Goal: Information Seeking & Learning: Learn about a topic

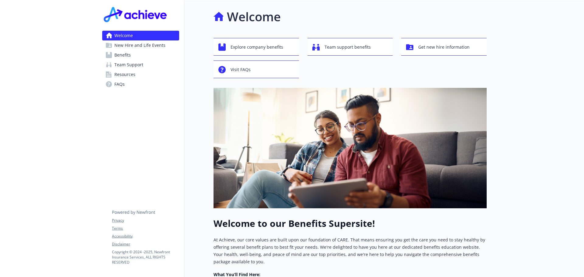
click at [116, 56] on span "Benefits" at bounding box center [122, 55] width 16 height 10
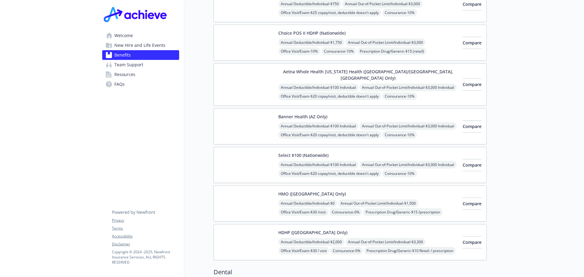
scroll to position [91, 0]
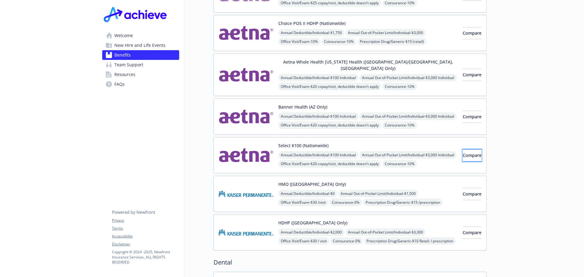
click at [463, 152] on span "Compare" at bounding box center [472, 155] width 19 height 6
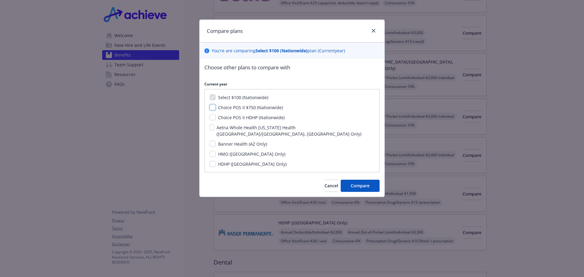
click at [213, 108] on input "Choice POS II $750 (Nationwide)" at bounding box center [213, 107] width 6 height 6
checkbox input "true"
click at [213, 115] on input "Choice POS II HDHP (Nationwide)" at bounding box center [213, 117] width 6 height 6
checkbox input "true"
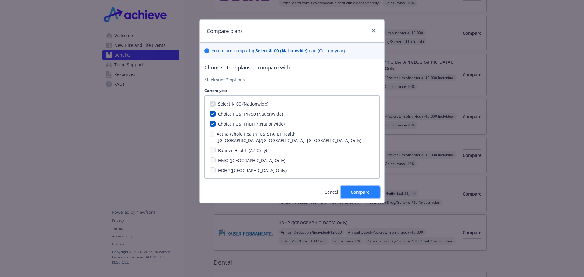
click at [357, 189] on span "Compare" at bounding box center [360, 192] width 19 height 6
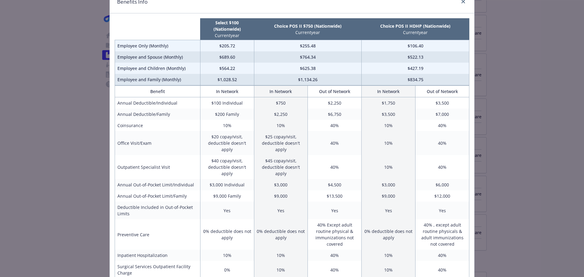
scroll to position [0, 0]
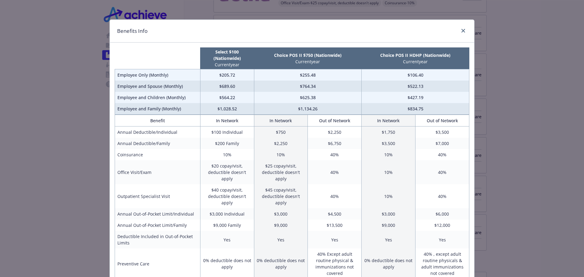
click at [50, 12] on div "Benefits Info Select $100 (Nationwide) Current year Choice POS II $750 (Nationw…" at bounding box center [292, 138] width 584 height 277
click at [474, 38] on div "Benefits Info Select $100 (Nationwide) Current year Choice POS II $750 (Nationw…" at bounding box center [292, 138] width 584 height 277
click at [463, 28] on link "close" at bounding box center [463, 30] width 7 height 7
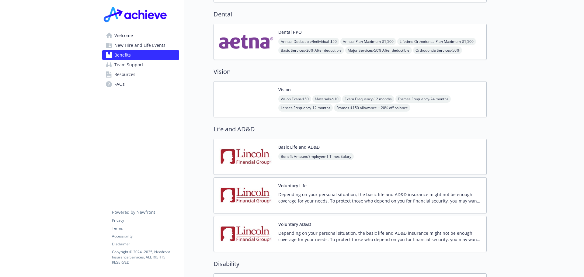
scroll to position [395, 0]
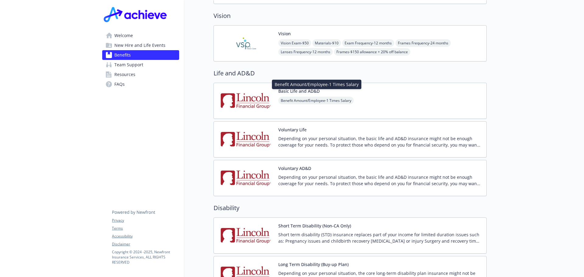
click at [342, 97] on span "Benefit Amount/Employee - 1 Times Salary" at bounding box center [315, 101] width 75 height 8
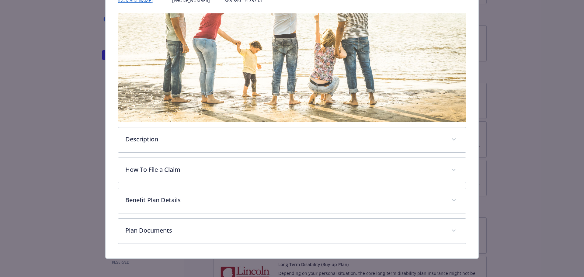
scroll to position [89, 0]
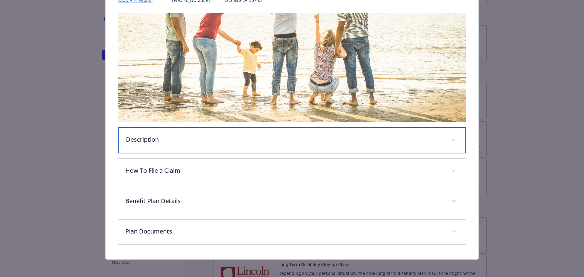
click at [153, 136] on p "Description" at bounding box center [285, 139] width 318 height 9
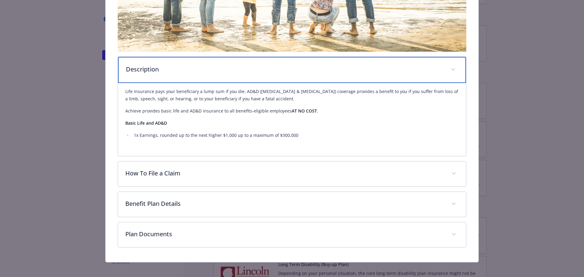
scroll to position [164, 0]
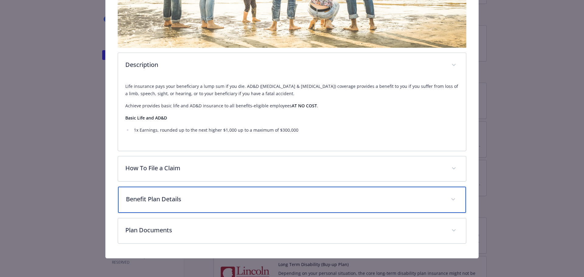
click at [173, 204] on div "Benefit Plan Details" at bounding box center [292, 200] width 348 height 26
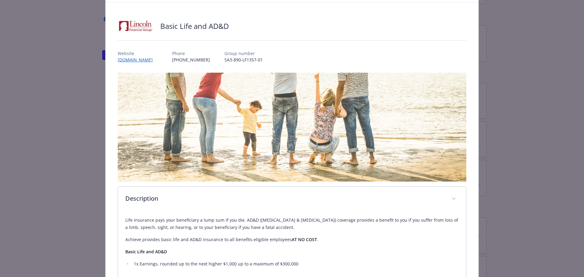
scroll to position [0, 0]
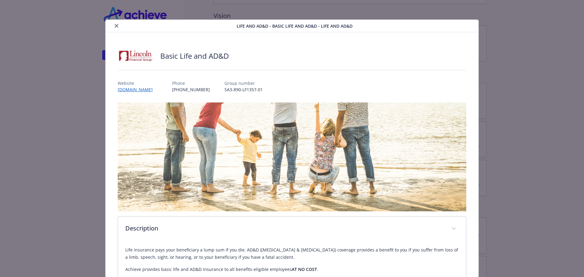
click at [118, 28] on button "close" at bounding box center [116, 25] width 7 height 7
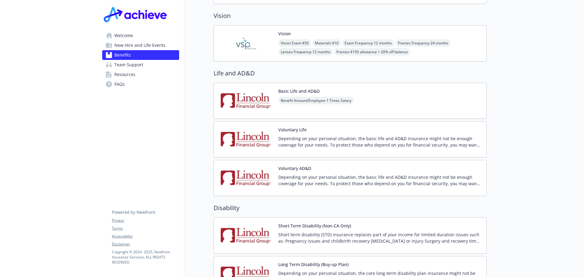
click at [301, 135] on p "Depending on your personal situation, the basic life and AD&D insurance might n…" at bounding box center [379, 141] width 203 height 13
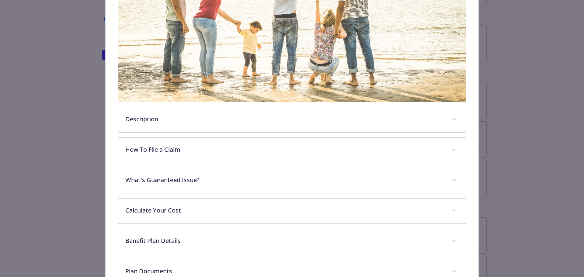
scroll to position [109, 0]
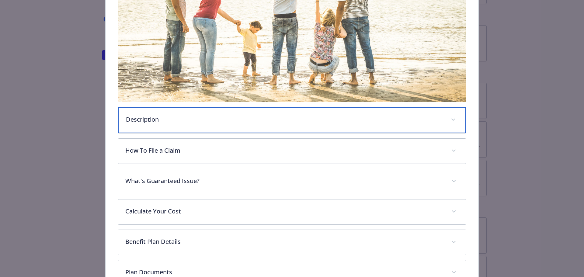
click at [191, 127] on div "Description" at bounding box center [292, 120] width 348 height 26
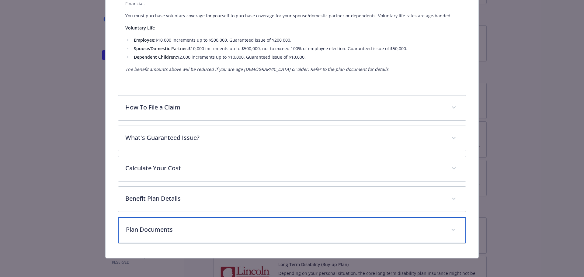
scroll to position [272, 0]
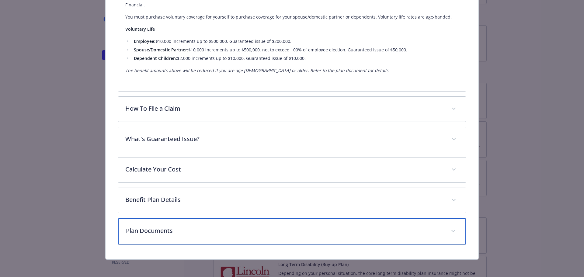
click at [149, 226] on p "Plan Documents" at bounding box center [285, 230] width 318 height 9
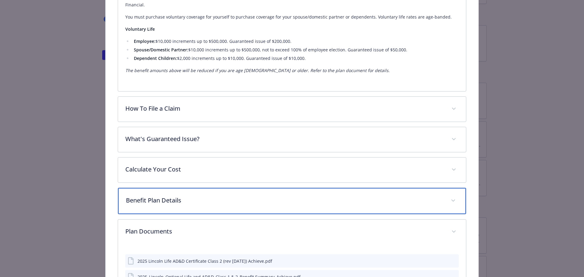
click at [156, 202] on p "Benefit Plan Details" at bounding box center [285, 200] width 318 height 9
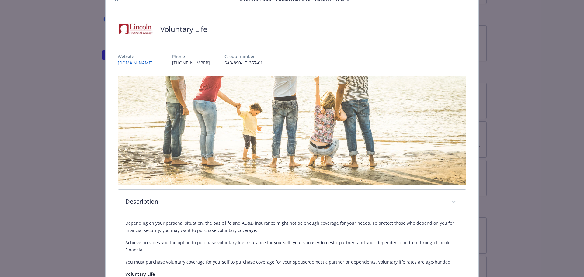
scroll to position [0, 0]
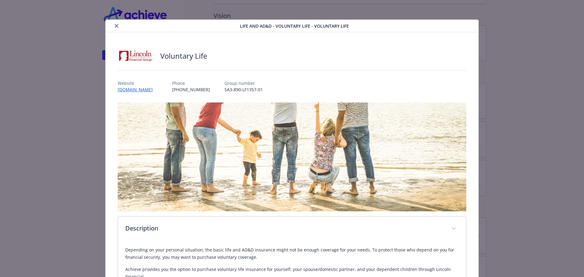
click at [116, 21] on div "Life and AD&D - Voluntary Life - Voluntary Life" at bounding box center [292, 26] width 373 height 12
click at [116, 23] on button "close" at bounding box center [116, 25] width 7 height 7
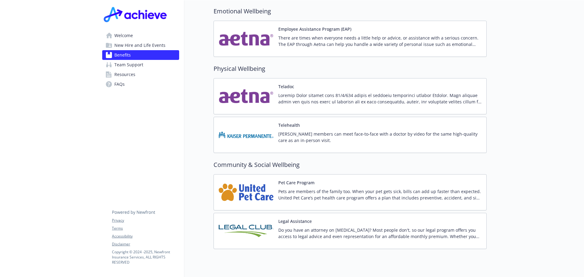
scroll to position [1156, 0]
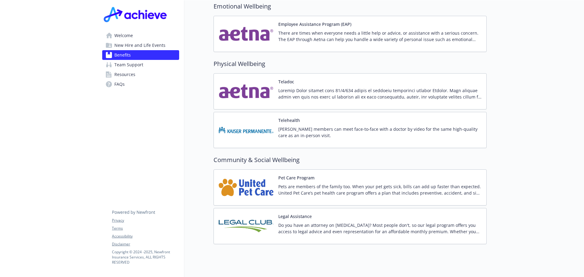
click at [286, 183] on p "Pets are members of the family too. When your pet gets sick, bills can add up f…" at bounding box center [379, 189] width 203 height 13
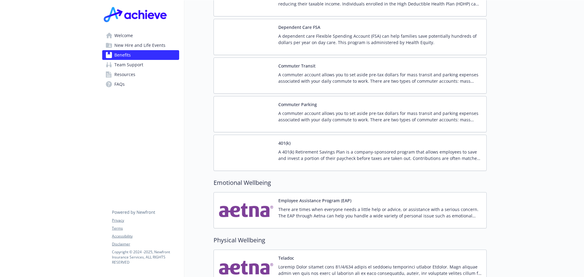
scroll to position [973, 0]
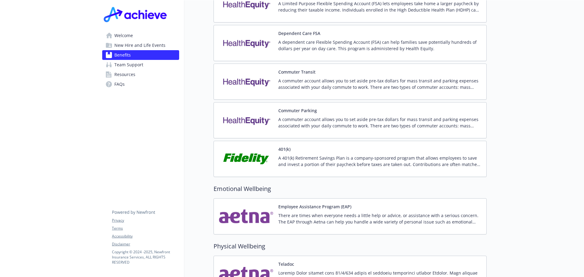
click at [278, 156] on p "A 401(k) Retirement Savings Plan is a company-sponsored program that allows emp…" at bounding box center [379, 161] width 203 height 13
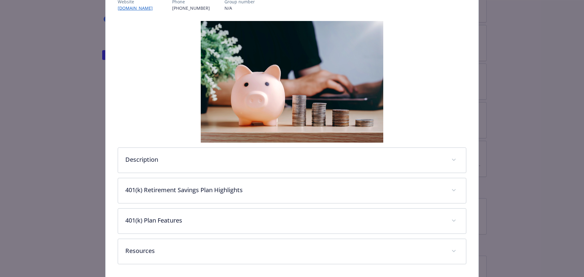
scroll to position [103, 0]
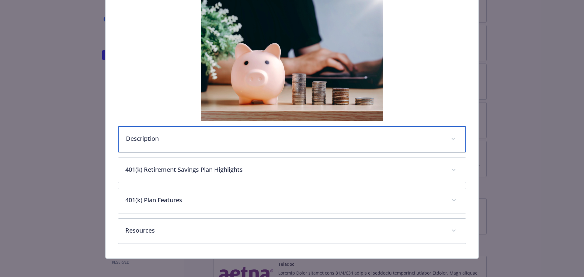
click at [158, 129] on div "Description" at bounding box center [292, 139] width 348 height 26
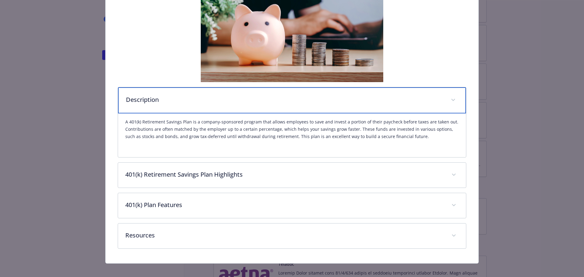
scroll to position [148, 0]
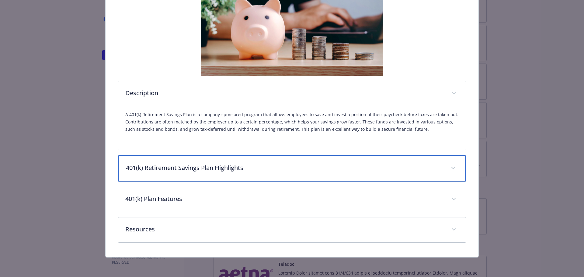
click at [173, 164] on div "401(k) Retirement Savings Plan Highlights" at bounding box center [292, 168] width 348 height 26
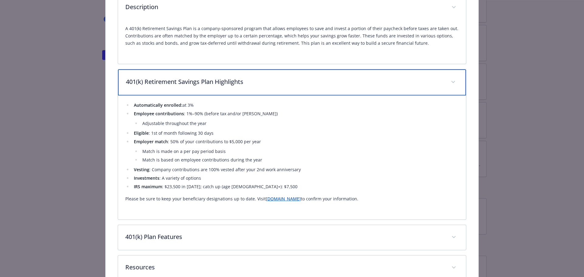
scroll to position [239, 0]
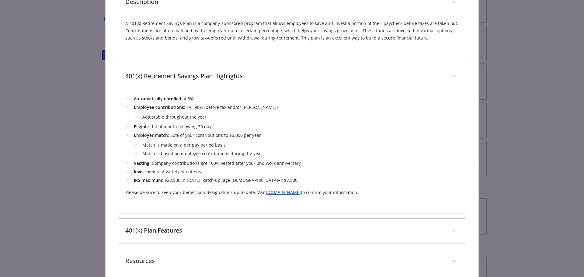
click at [272, 196] on div "Automatically enrolled: at 3% Employee contributions : 1%–90% (before tax and/o…" at bounding box center [292, 147] width 334 height 117
click at [272, 196] on p "Please be sure to keep your beneficiary designations up to date. Visit [DOMAIN_…" at bounding box center [292, 192] width 334 height 7
click at [269, 190] on link "[DOMAIN_NAME]" at bounding box center [283, 192] width 35 height 6
